Goal: Task Accomplishment & Management: Use online tool/utility

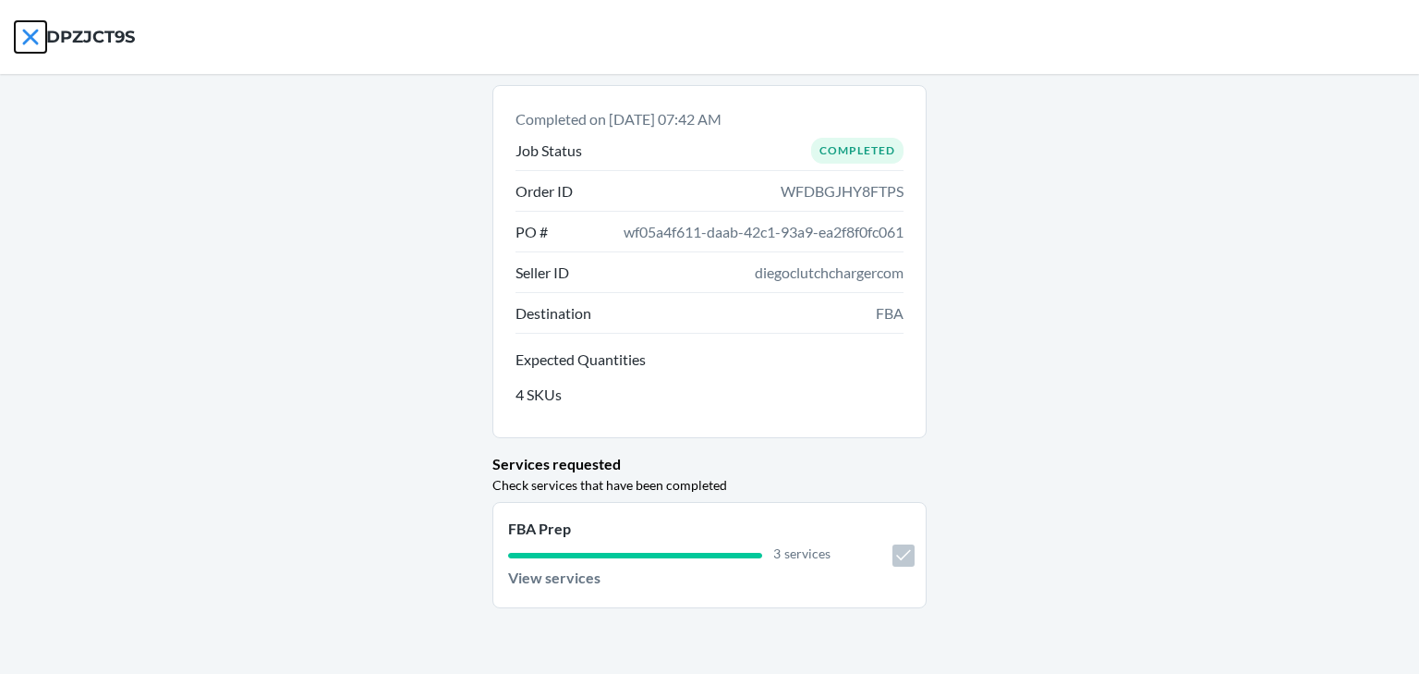
click at [23, 35] on icon at bounding box center [30, 36] width 31 height 31
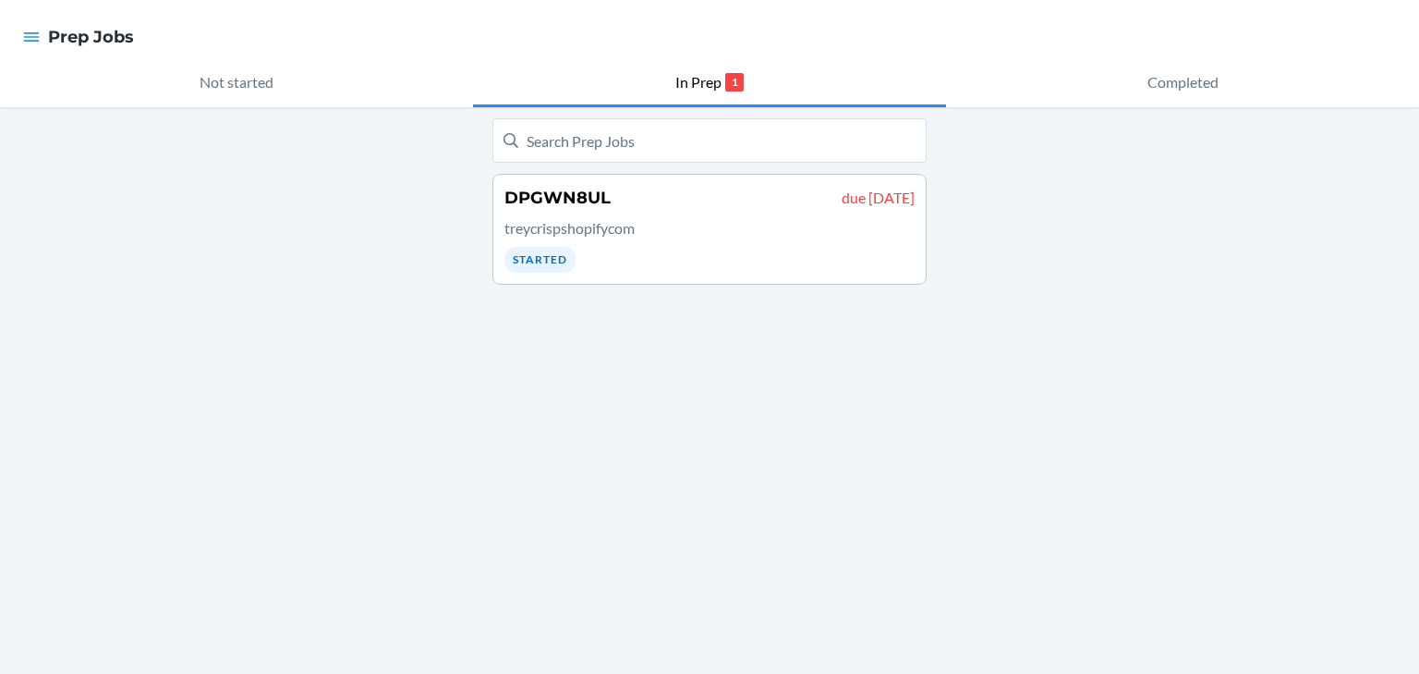
click at [21, 30] on div at bounding box center [31, 37] width 33 height 39
click at [30, 37] on icon "button" at bounding box center [32, 36] width 16 height 9
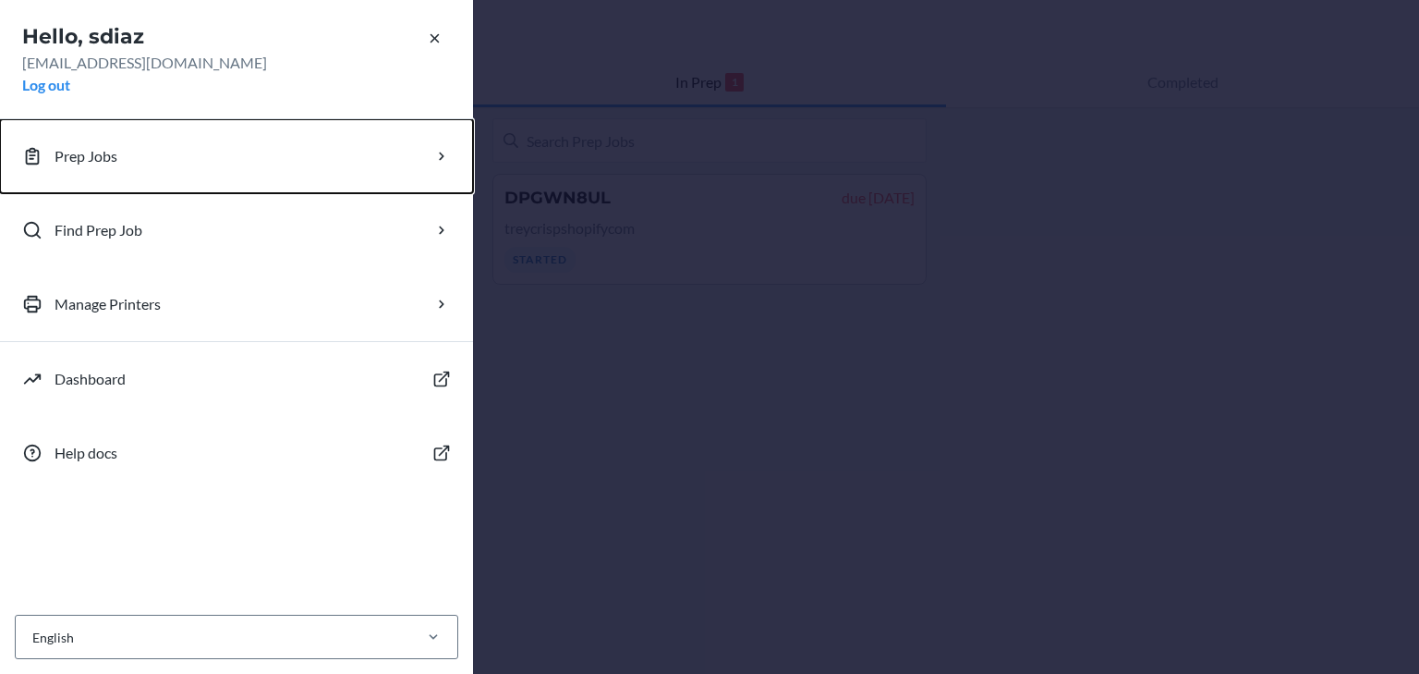
click at [140, 162] on button "Prep Jobs" at bounding box center [236, 156] width 473 height 74
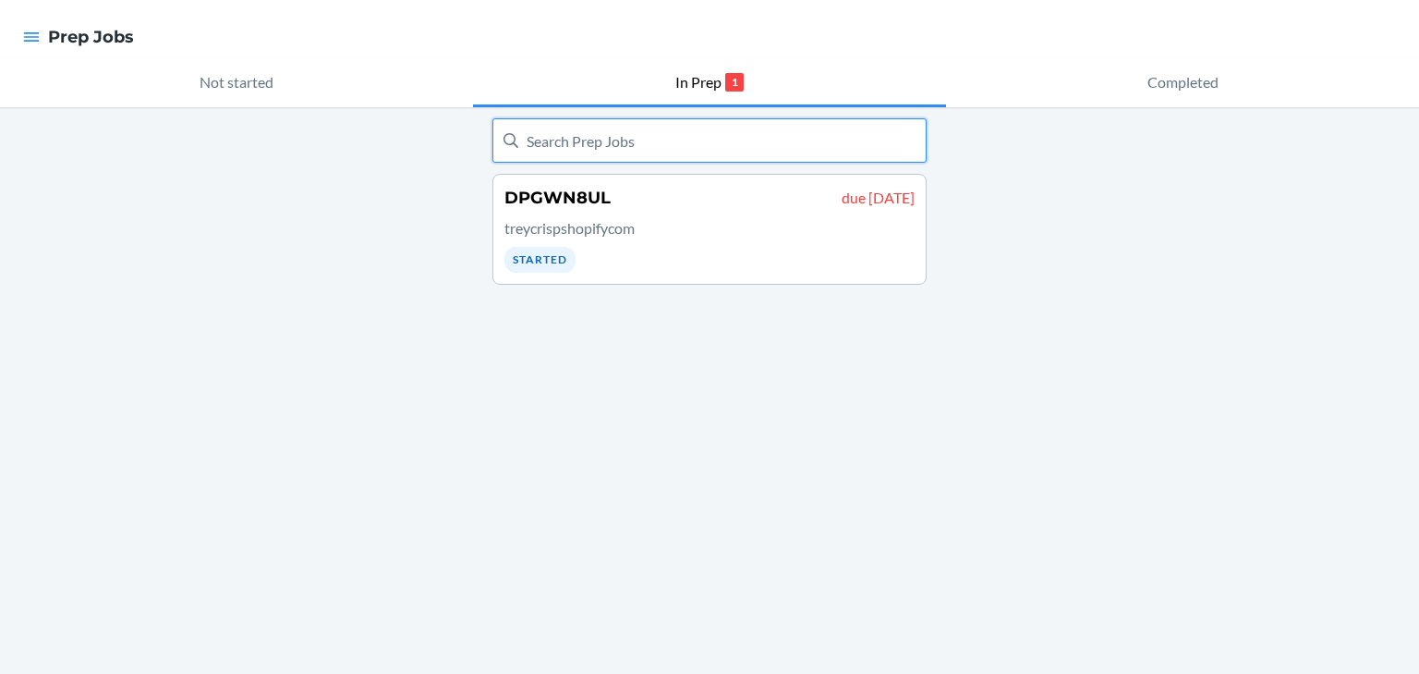
click at [603, 147] on input "text" at bounding box center [710, 140] width 434 height 44
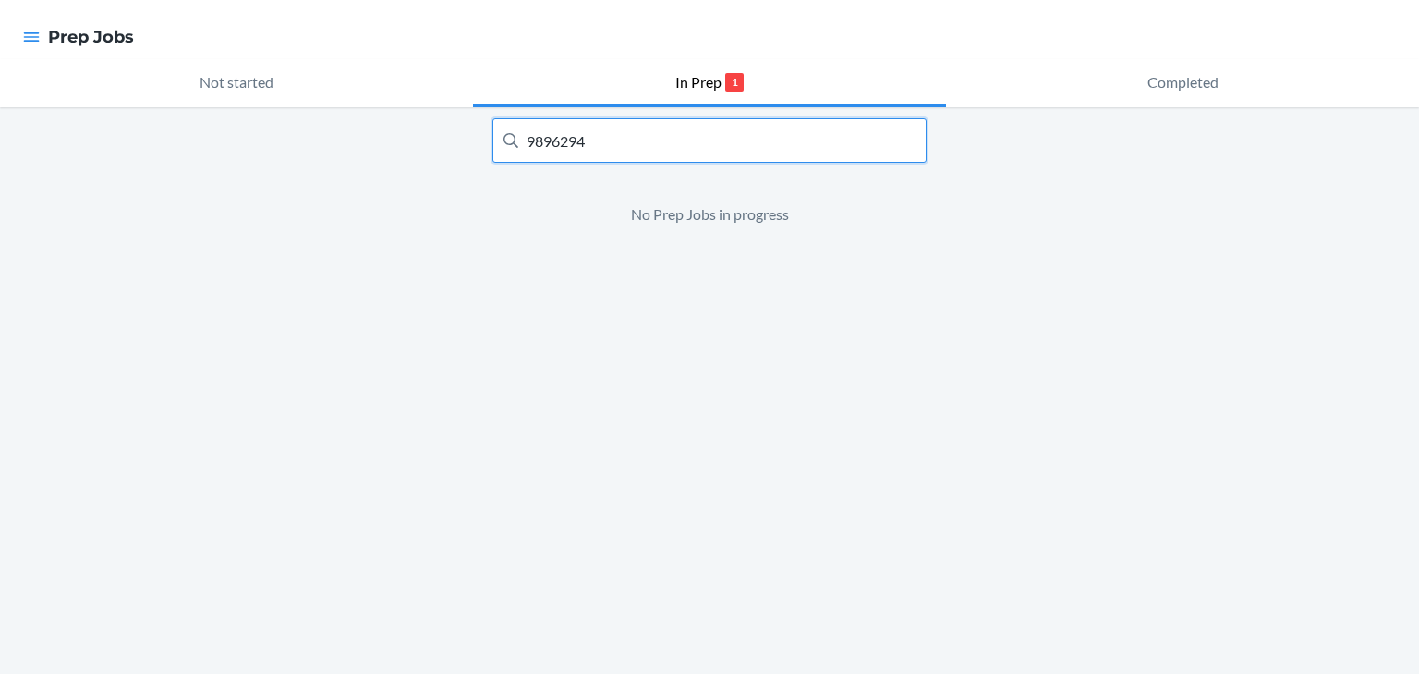
type input "9896294"
click at [797, 136] on input "9896294" at bounding box center [710, 140] width 434 height 44
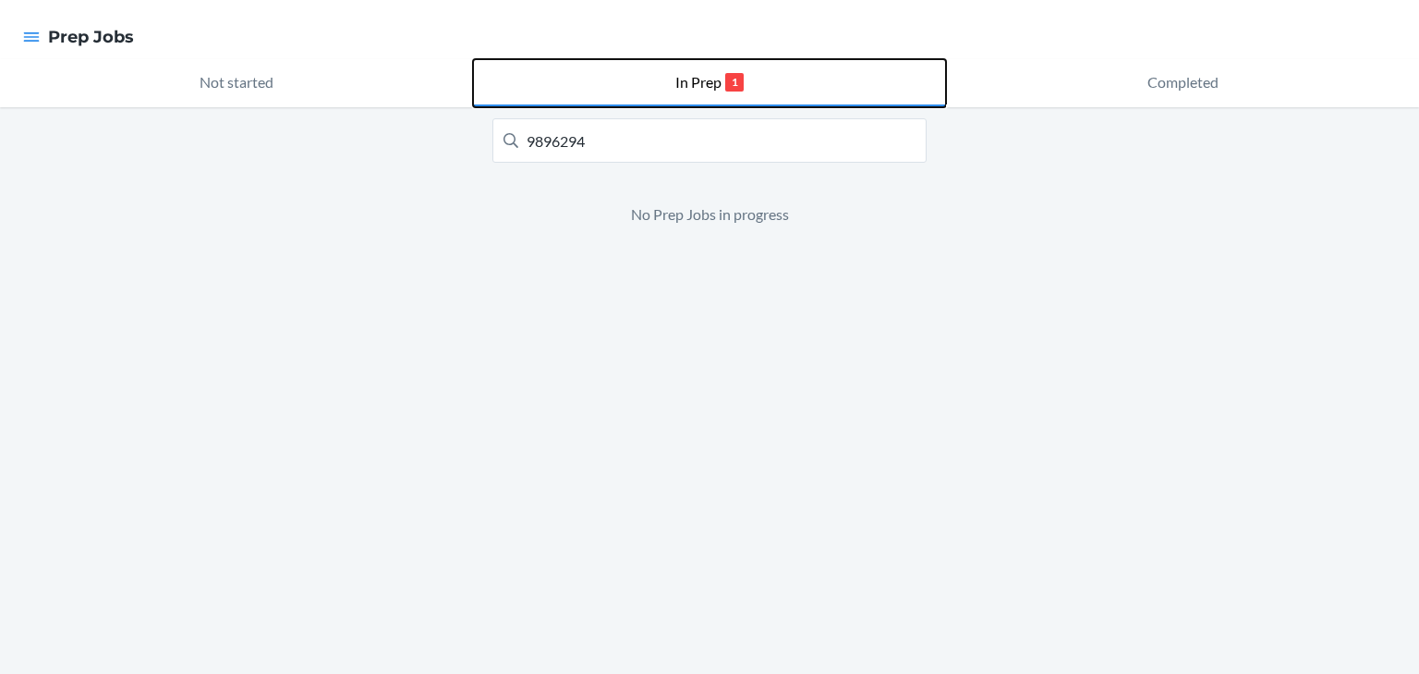
click at [705, 87] on p "In Prep" at bounding box center [699, 82] width 46 height 22
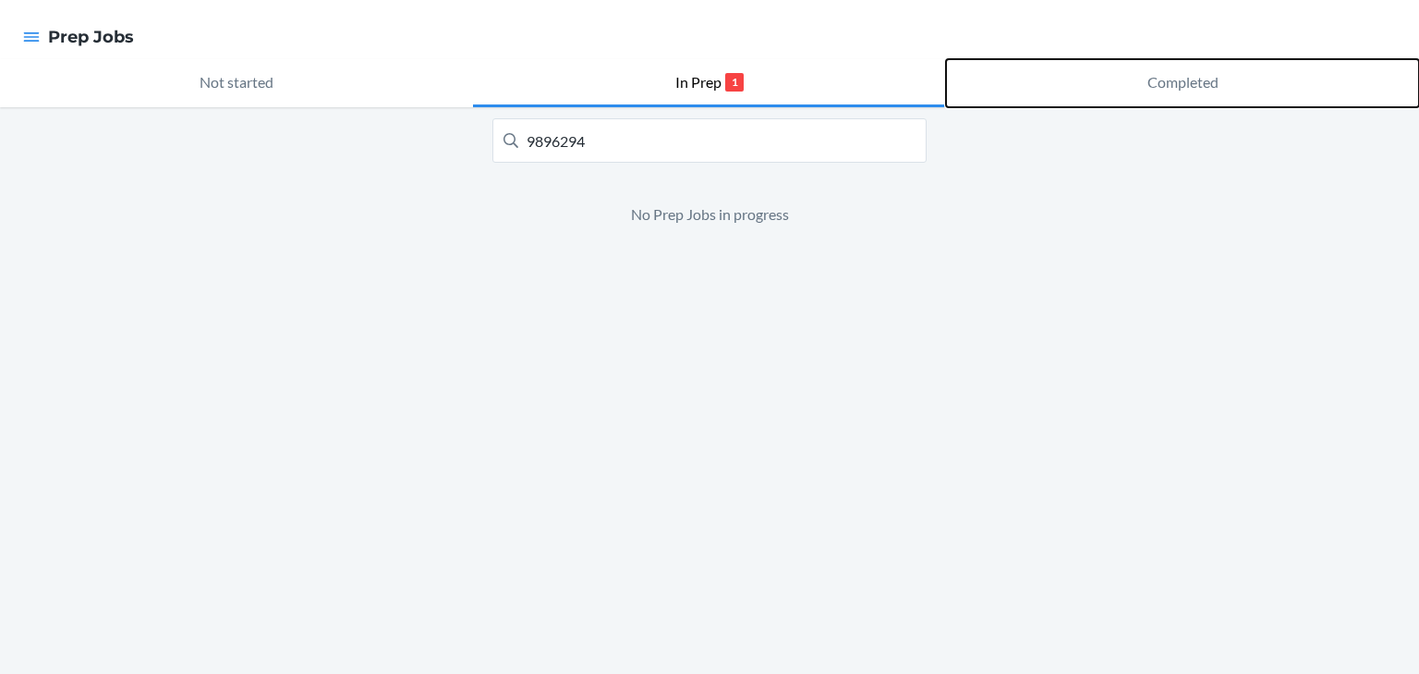
click at [1190, 91] on p "Completed" at bounding box center [1183, 82] width 71 height 22
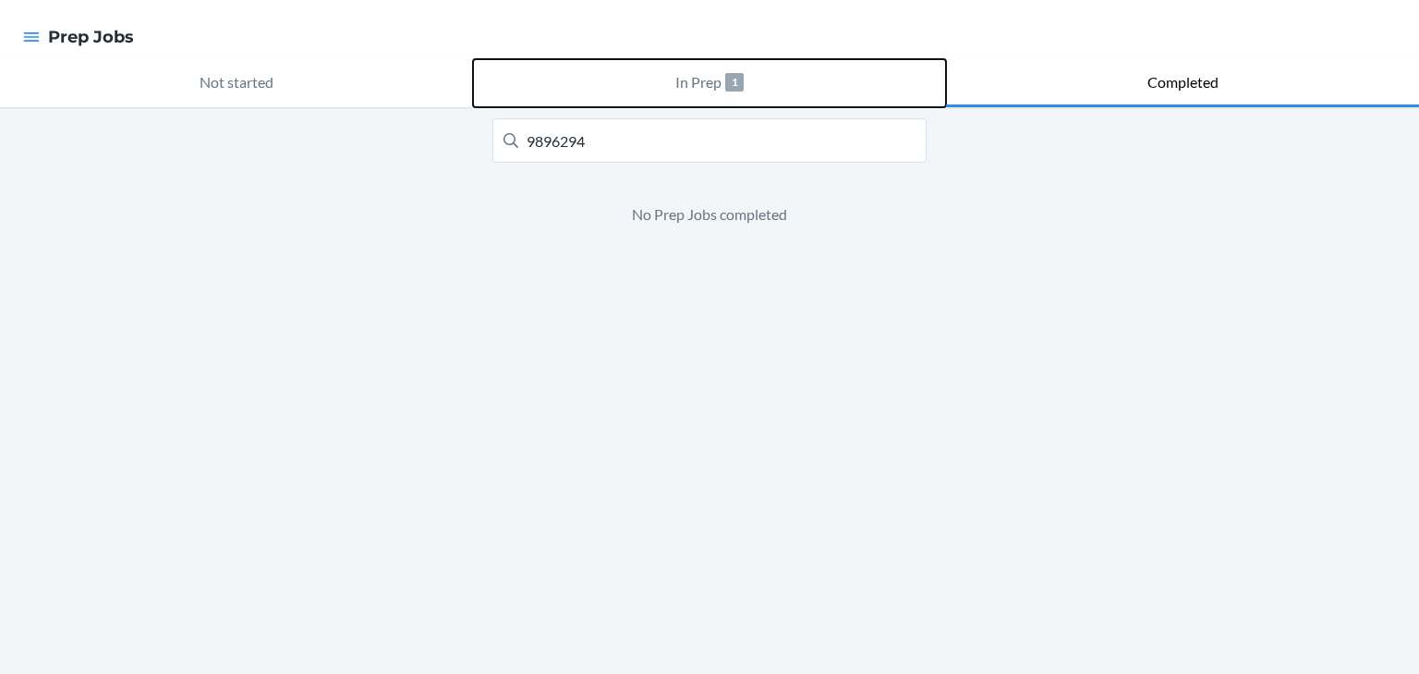
click at [693, 95] on button "In Prep 1" at bounding box center [709, 83] width 473 height 48
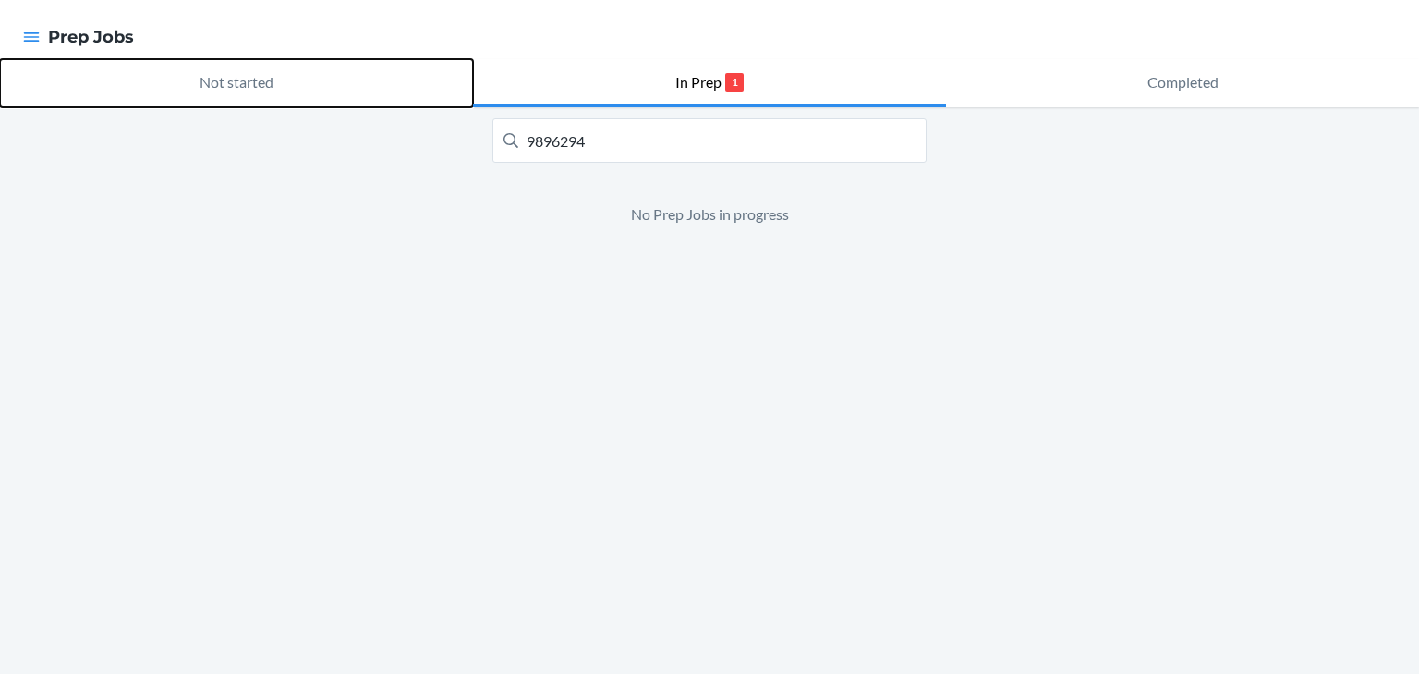
click at [240, 91] on p "Not started" at bounding box center [237, 82] width 74 height 22
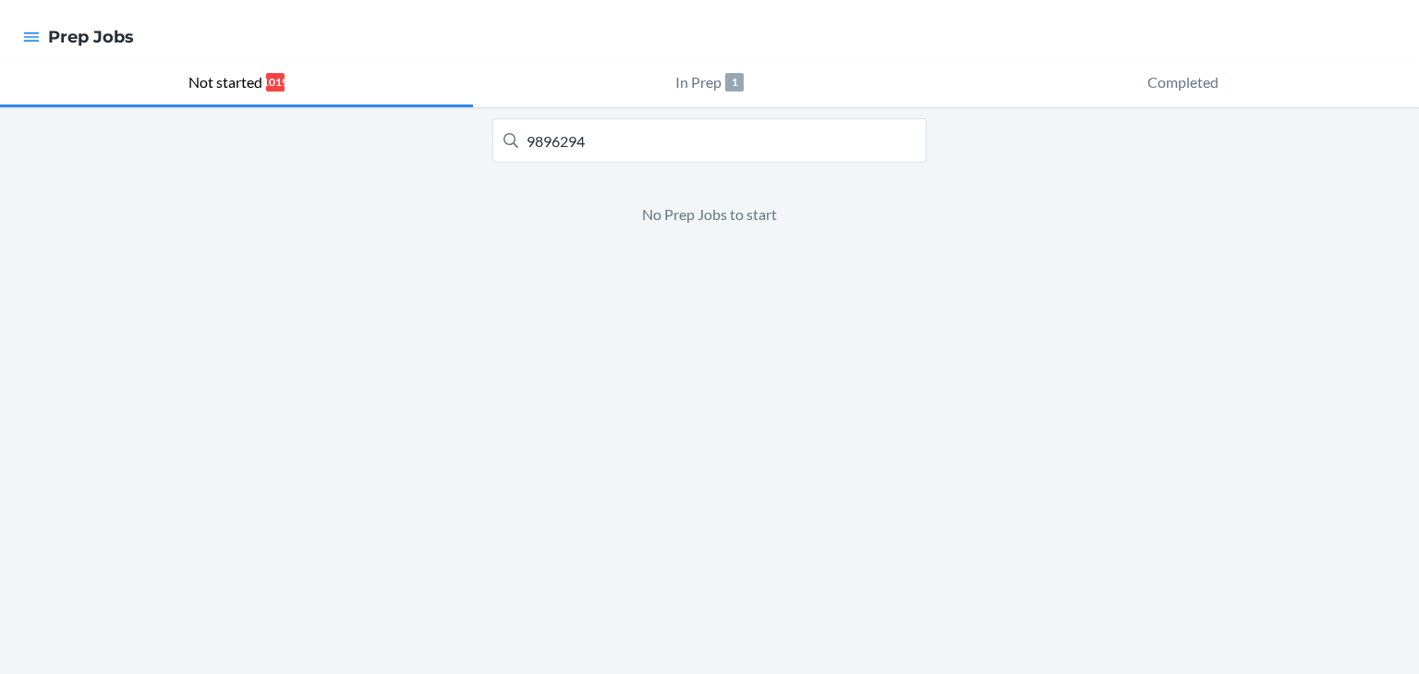
click at [42, 35] on div at bounding box center [31, 37] width 33 height 39
click at [30, 31] on icon "button" at bounding box center [31, 37] width 18 height 18
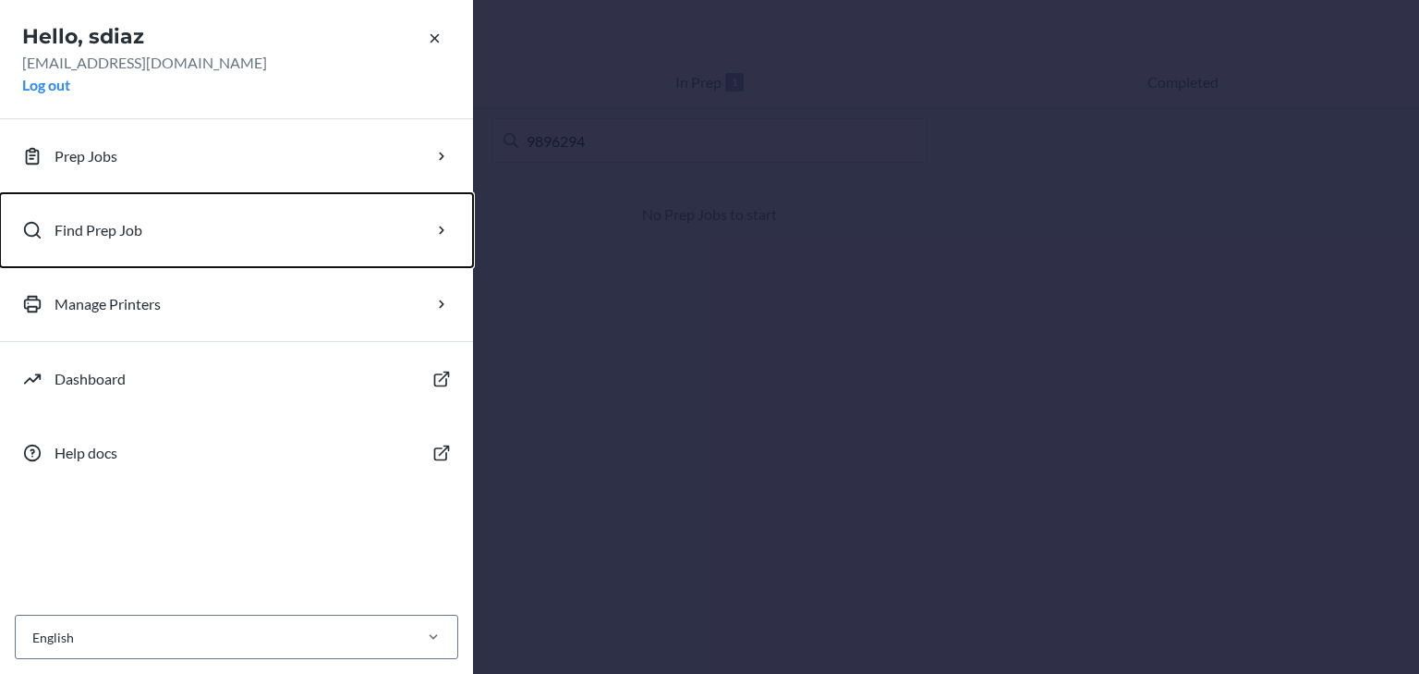
click at [206, 230] on button "Find Prep Job" at bounding box center [236, 230] width 473 height 74
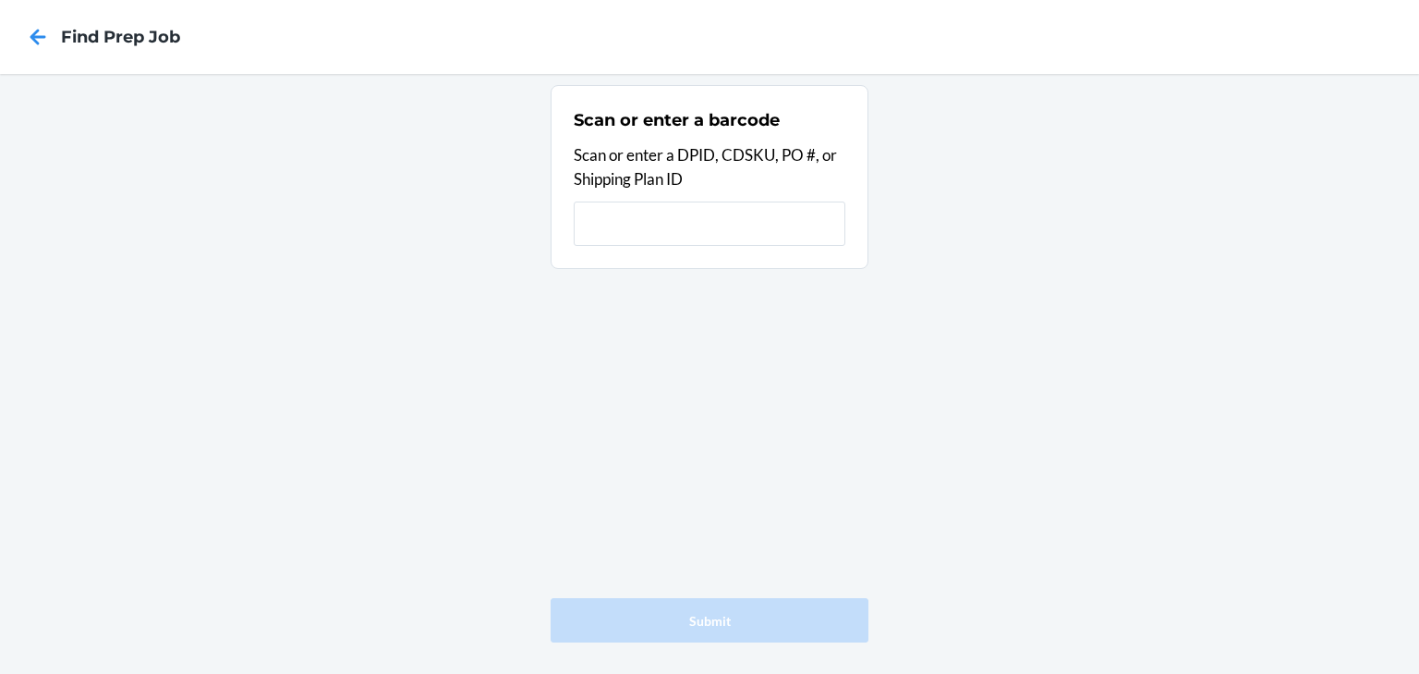
click at [650, 223] on input "text" at bounding box center [710, 223] width 272 height 44
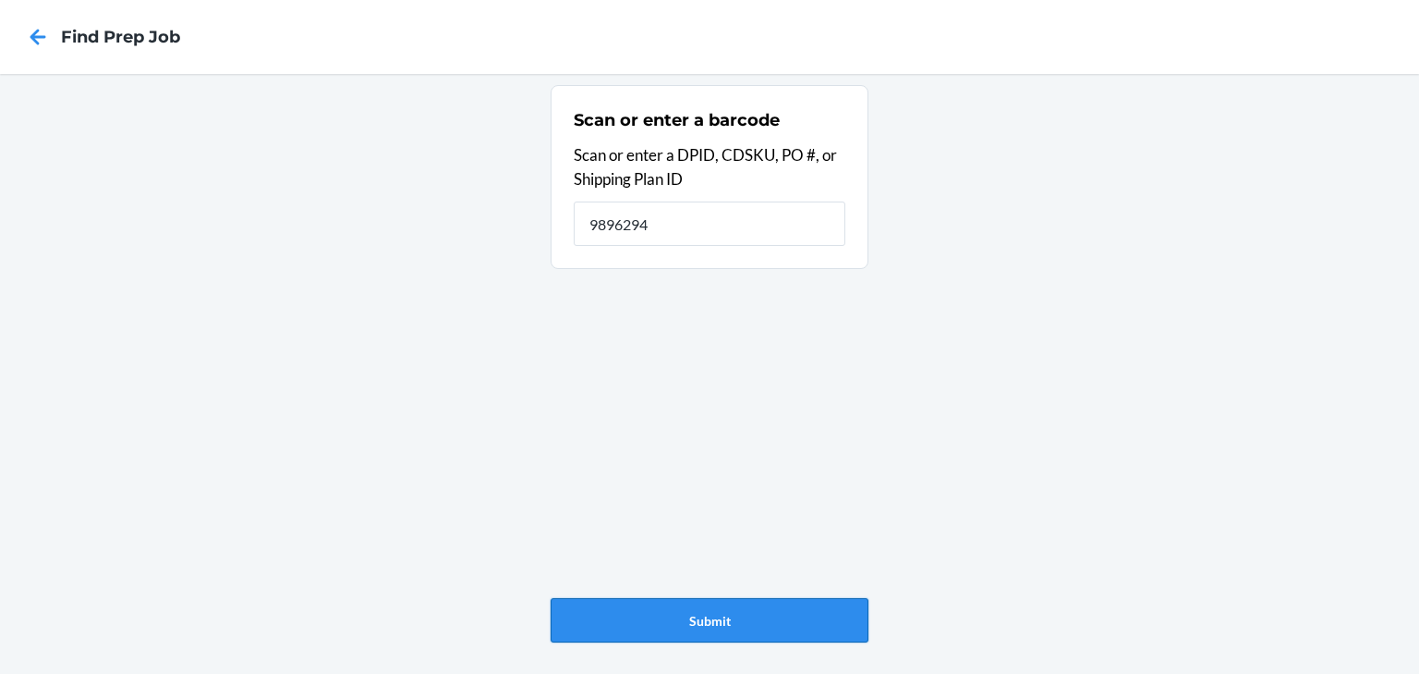
type input "9896294"
click at [734, 619] on button "Submit" at bounding box center [710, 620] width 318 height 44
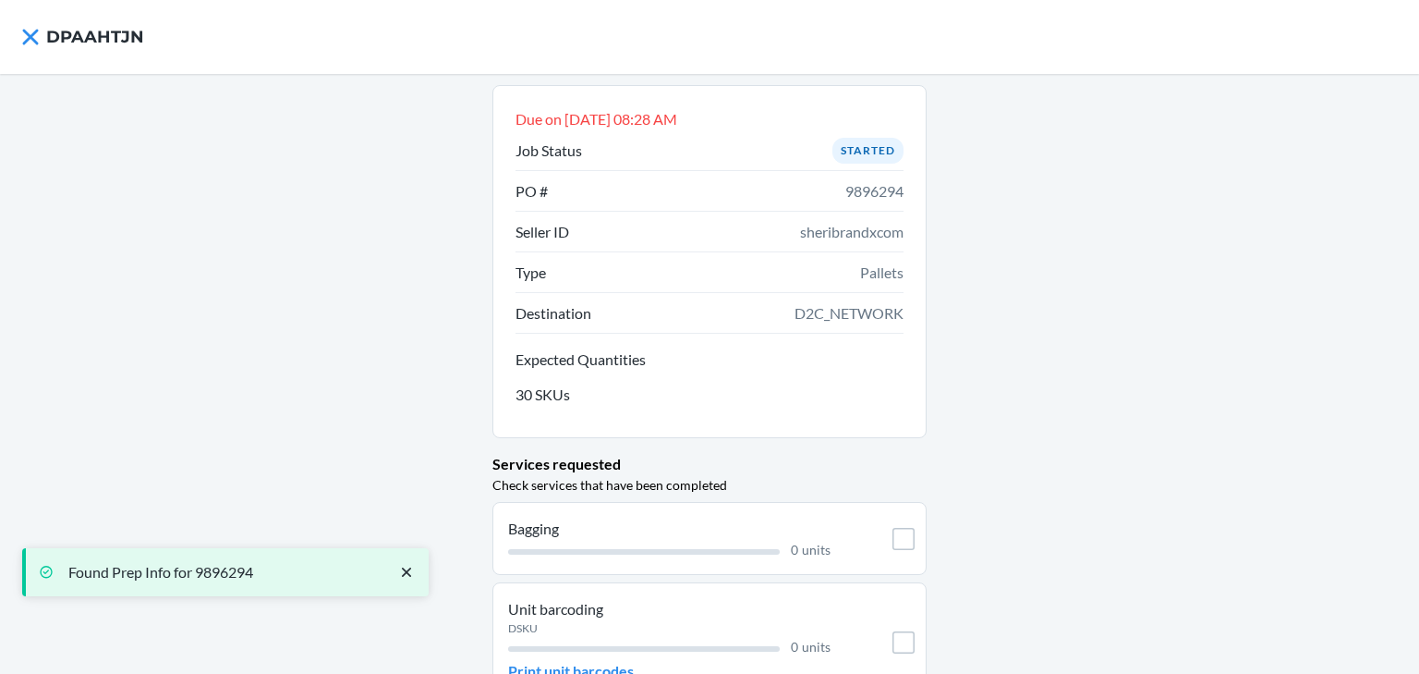
scroll to position [187, 0]
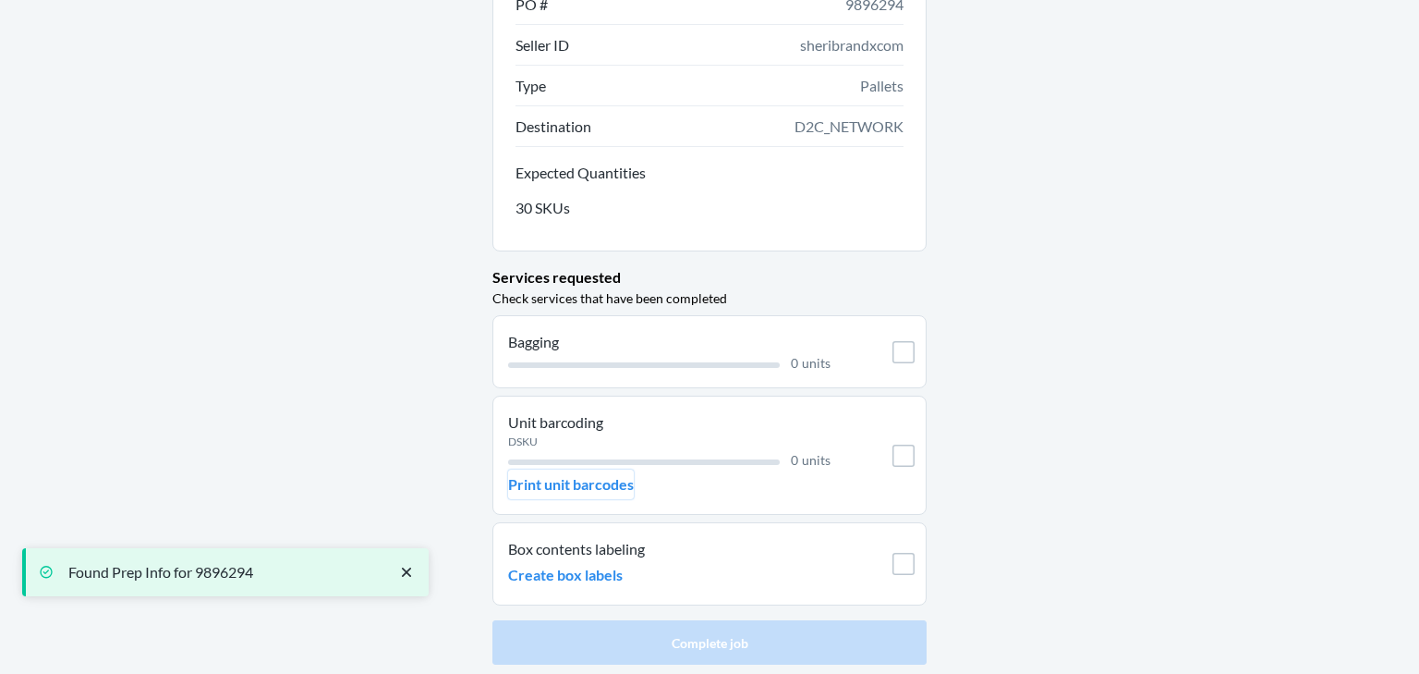
click at [591, 483] on p "Print unit barcodes" at bounding box center [571, 484] width 126 height 22
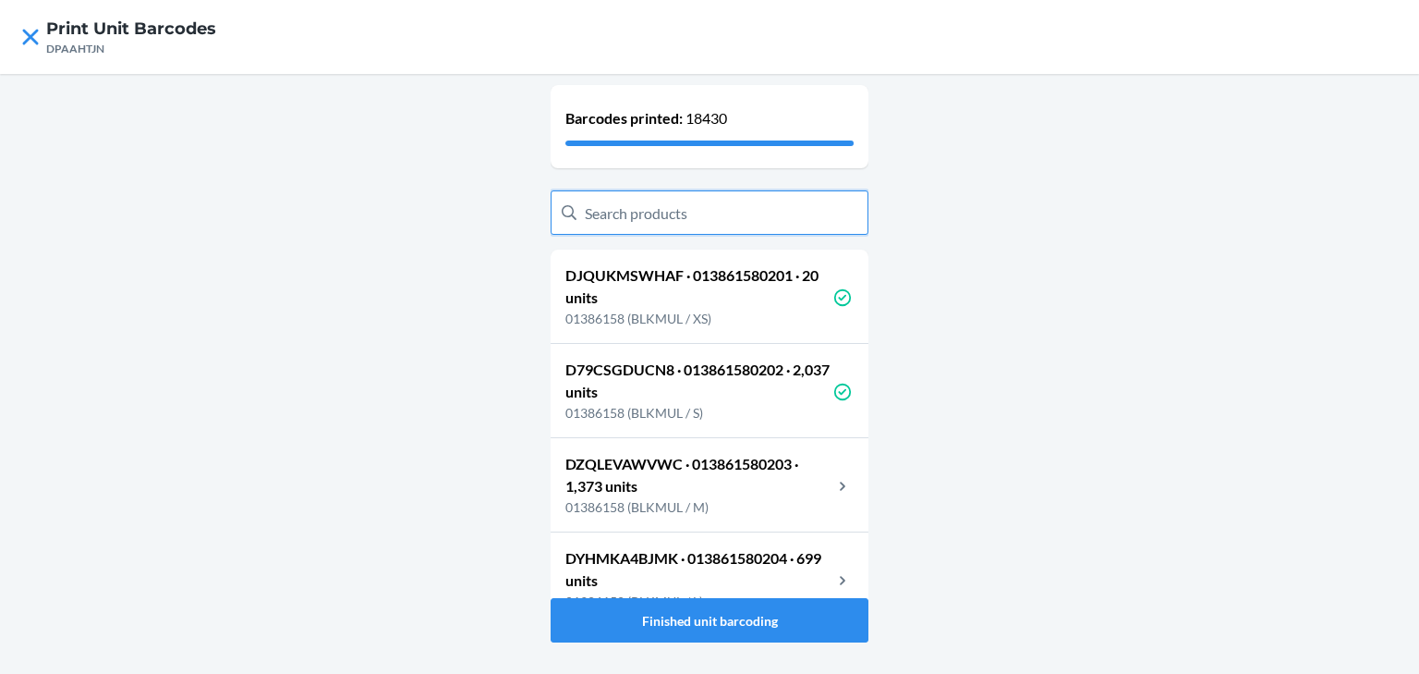
click at [732, 214] on input "text" at bounding box center [710, 212] width 318 height 44
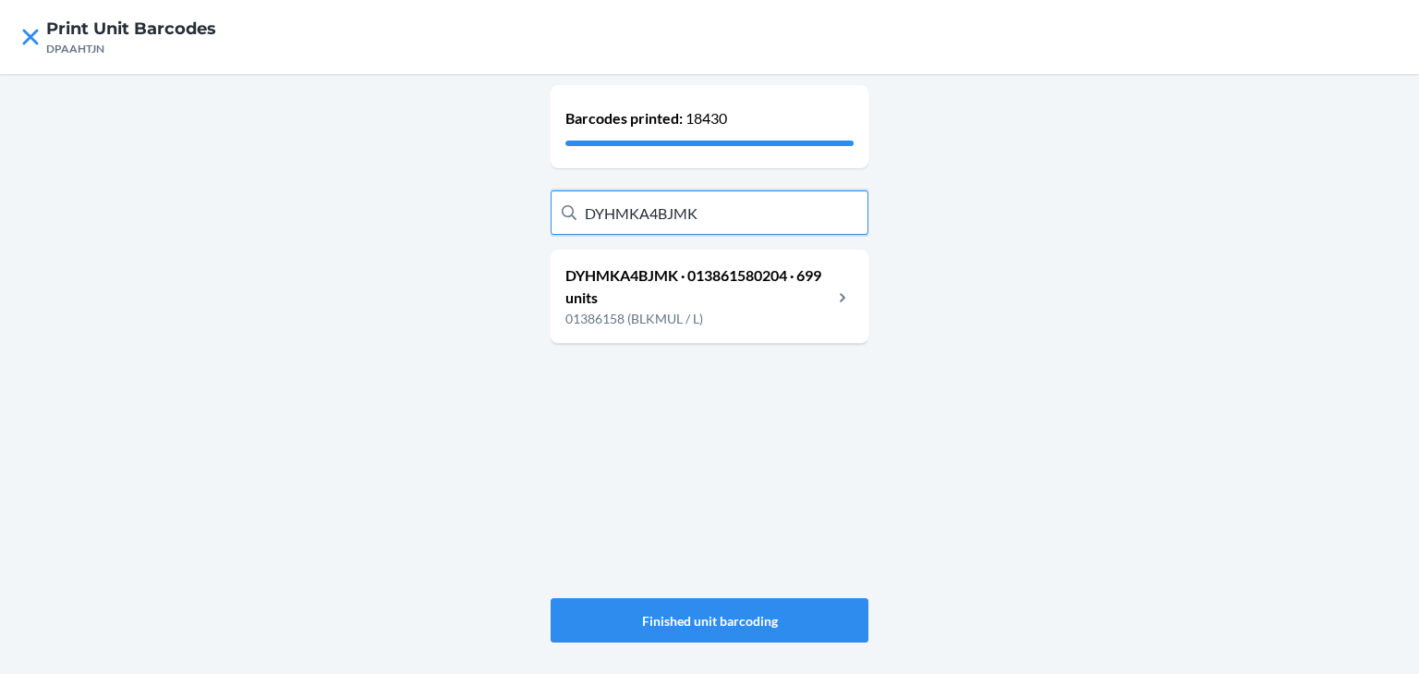
type input "DYHMKA4BJMK"
click at [798, 337] on div "DYHMKA4BJMK · 013861580204 · 699 units 01386158 (BLKMUL / L)" at bounding box center [710, 297] width 318 height 94
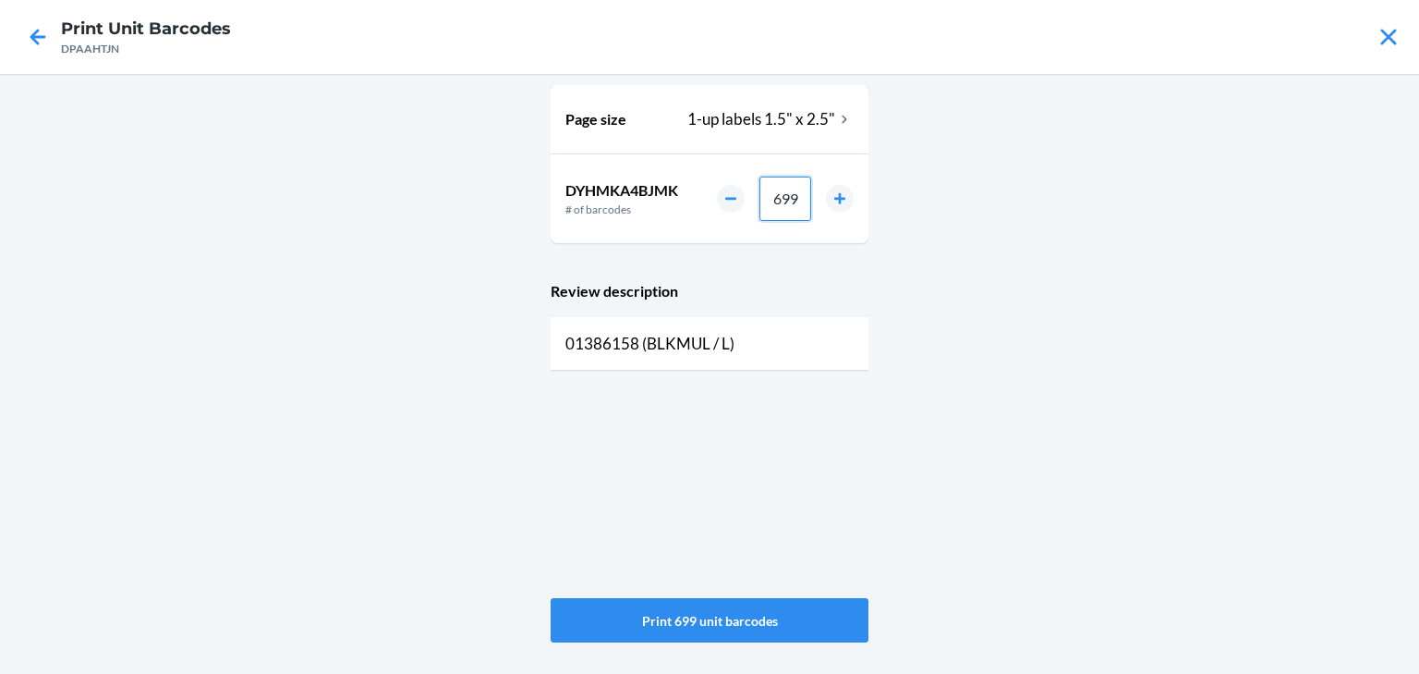
drag, startPoint x: 798, startPoint y: 205, endPoint x: 752, endPoint y: 203, distance: 46.2
click at [755, 203] on div "699" at bounding box center [785, 199] width 137 height 44
type input "2"
click at [713, 615] on button "Print 2 unit barcodes" at bounding box center [710, 620] width 318 height 44
